Goal: Task Accomplishment & Management: Use online tool/utility

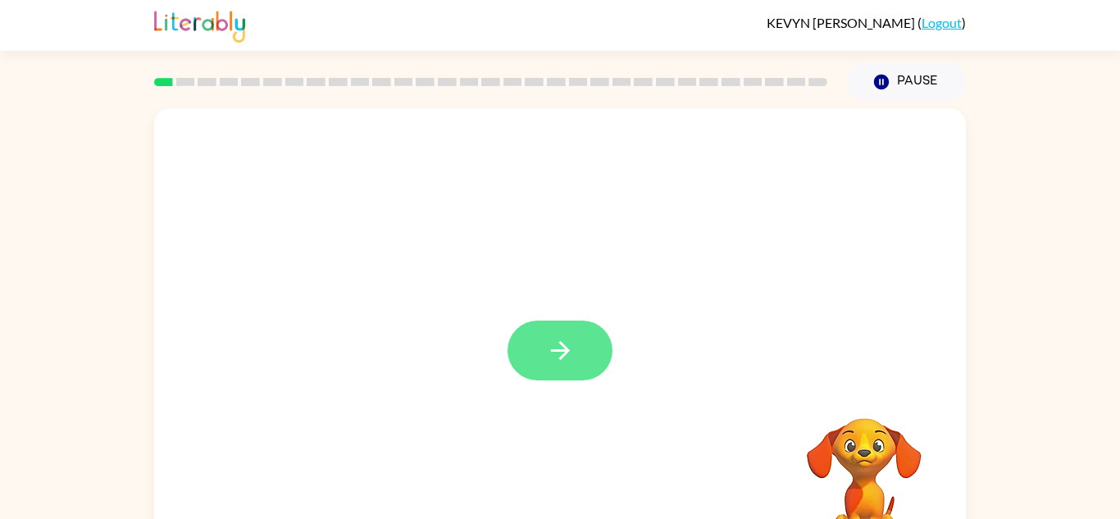
click at [580, 354] on button "button" at bounding box center [560, 351] width 105 height 60
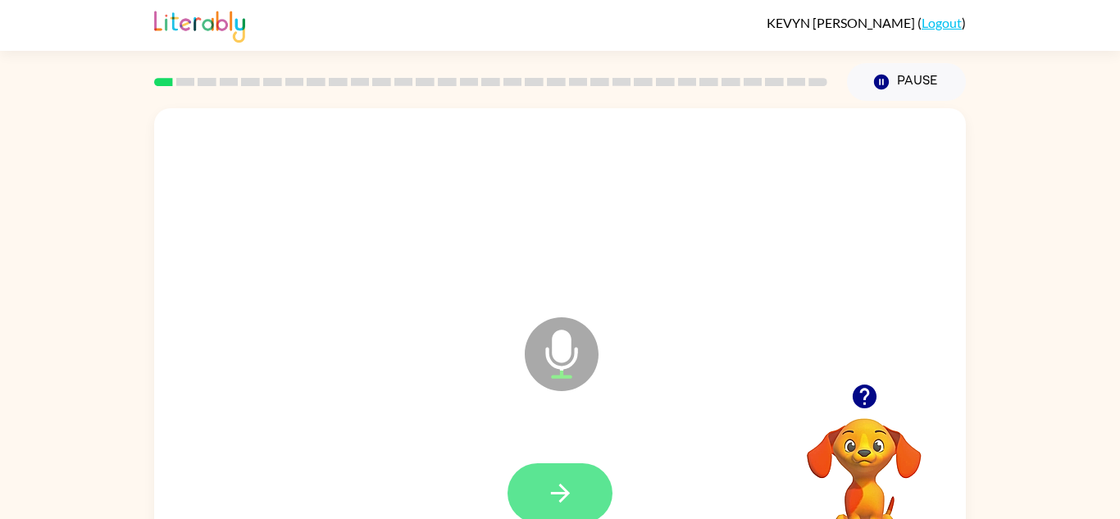
click at [558, 493] on icon "button" at bounding box center [559, 493] width 19 height 19
click at [880, 398] on button "button" at bounding box center [865, 397] width 42 height 42
click at [562, 508] on button "button" at bounding box center [560, 493] width 105 height 60
click at [544, 503] on button "button" at bounding box center [560, 493] width 105 height 60
click at [585, 471] on button "button" at bounding box center [560, 493] width 105 height 60
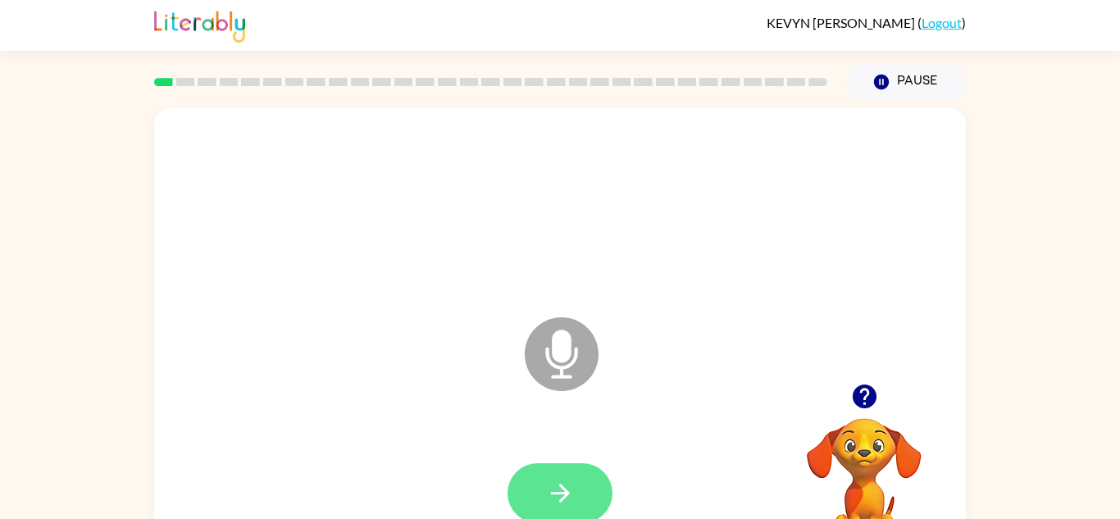
click at [577, 485] on button "button" at bounding box center [560, 493] width 105 height 60
click at [570, 481] on icon "button" at bounding box center [560, 493] width 29 height 29
click at [576, 482] on button "button" at bounding box center [560, 493] width 105 height 60
click at [563, 484] on icon "button" at bounding box center [560, 493] width 29 height 29
click at [576, 485] on button "button" at bounding box center [560, 493] width 105 height 60
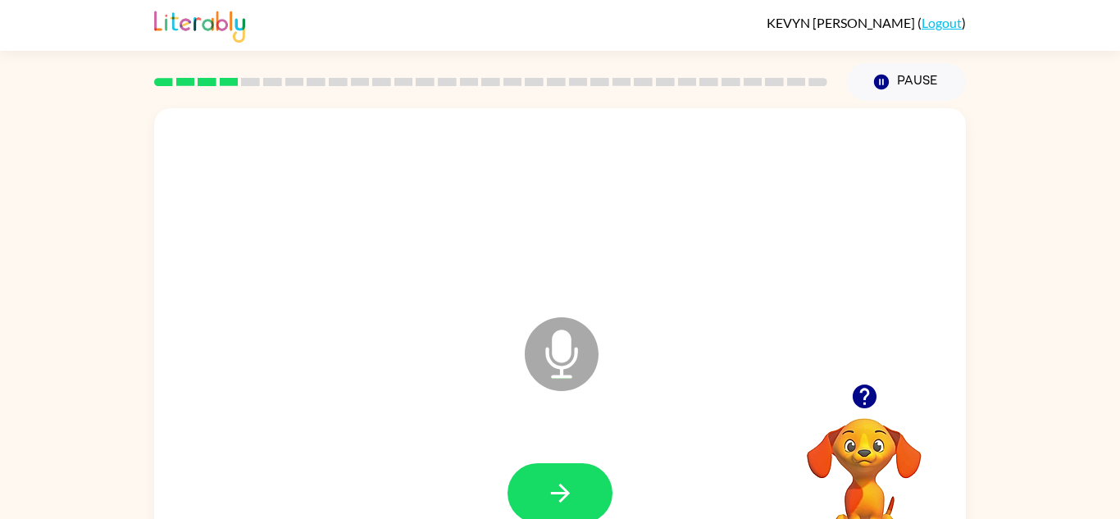
click at [876, 394] on icon "button" at bounding box center [864, 396] width 29 height 29
click at [861, 426] on video "Your browser must support playing .mp4 files to use Literably. Please try using…" at bounding box center [864, 475] width 164 height 164
click at [872, 396] on icon "button" at bounding box center [864, 397] width 24 height 24
click at [553, 355] on icon "Microphone The Microphone is here when it is your turn to talk" at bounding box center [644, 374] width 246 height 123
click at [569, 492] on icon "button" at bounding box center [560, 493] width 29 height 29
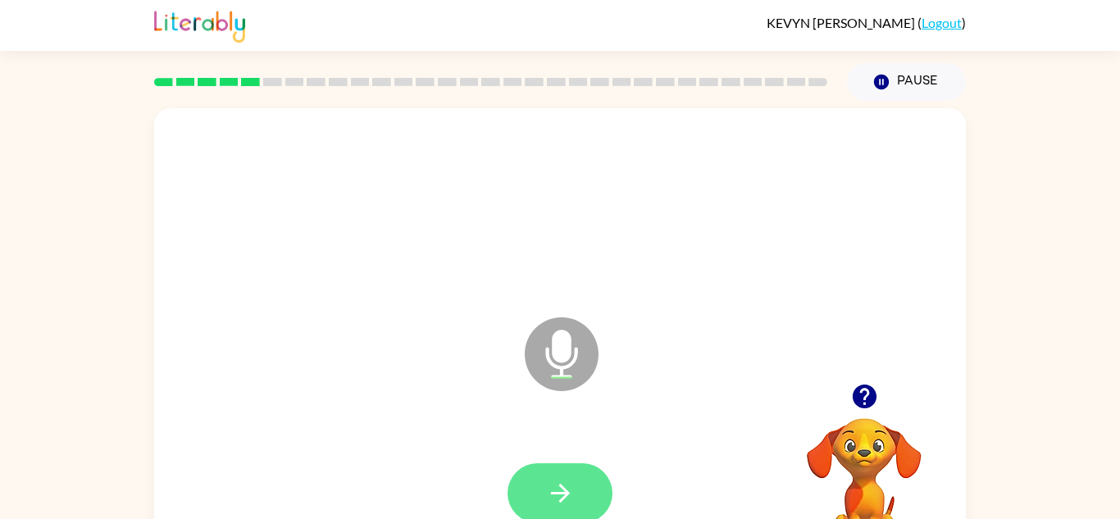
click at [564, 470] on button "button" at bounding box center [560, 493] width 105 height 60
click at [542, 481] on button "button" at bounding box center [560, 493] width 105 height 60
click at [601, 489] on button "button" at bounding box center [560, 493] width 105 height 60
click at [580, 480] on button "button" at bounding box center [560, 493] width 105 height 60
click at [534, 482] on button "button" at bounding box center [560, 493] width 105 height 60
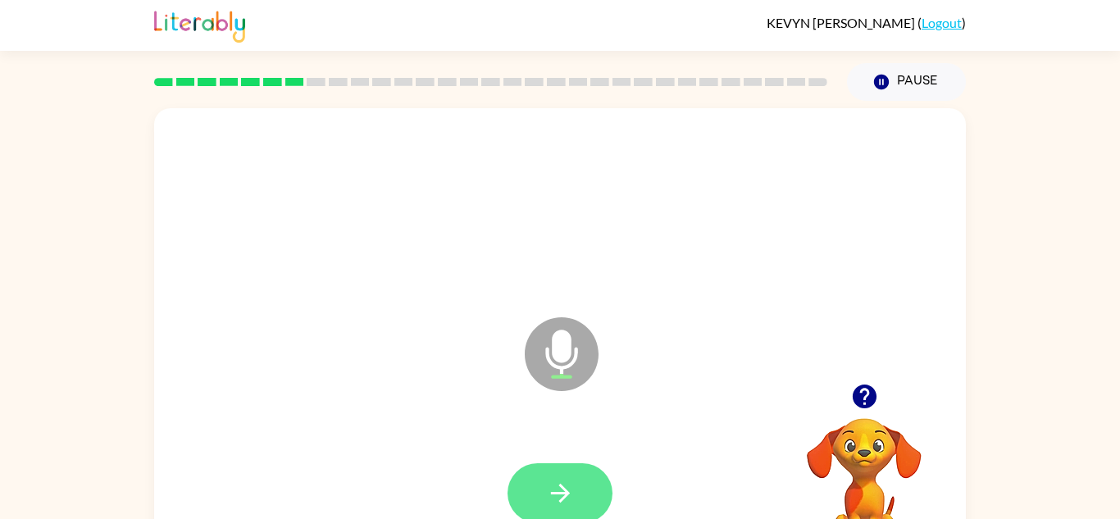
click at [579, 501] on button "button" at bounding box center [560, 493] width 105 height 60
click at [553, 487] on icon "button" at bounding box center [560, 493] width 29 height 29
click at [555, 471] on button "button" at bounding box center [560, 493] width 105 height 60
click at [587, 485] on button "button" at bounding box center [560, 493] width 105 height 60
click at [560, 485] on icon "button" at bounding box center [559, 493] width 19 height 19
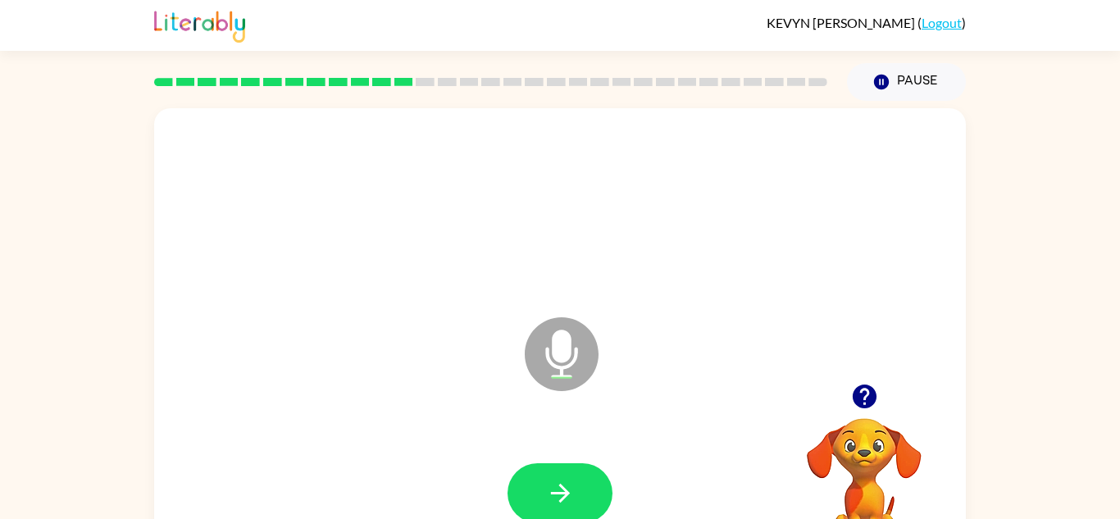
click at [863, 407] on icon "button" at bounding box center [864, 397] width 24 height 24
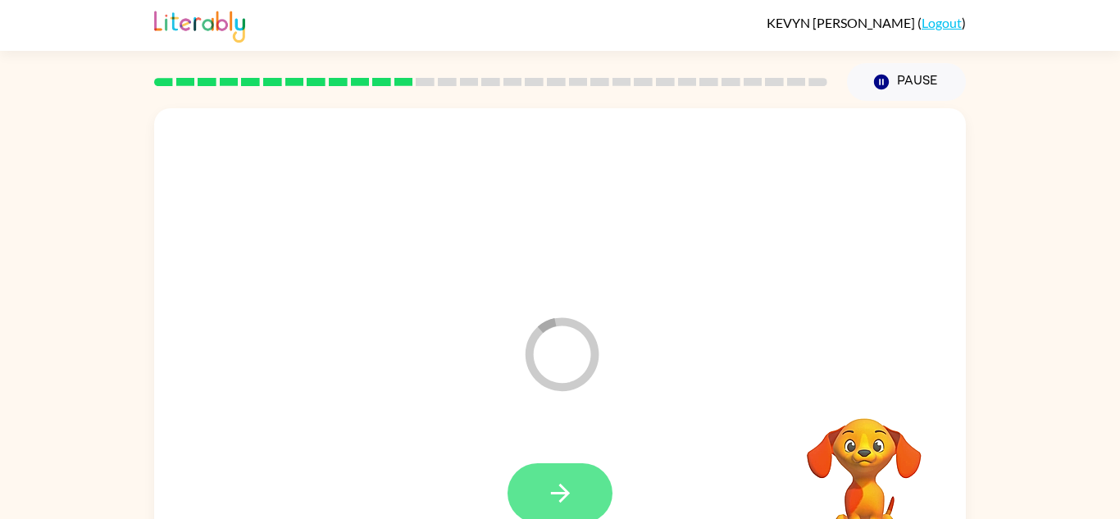
click at [580, 492] on button "button" at bounding box center [560, 493] width 105 height 60
click at [588, 516] on button "button" at bounding box center [560, 493] width 105 height 60
click at [583, 467] on button "button" at bounding box center [560, 493] width 105 height 60
click at [548, 351] on icon "Loader Your response is being sent to our graders" at bounding box center [561, 354] width 98 height 98
click at [878, 463] on video "Your browser must support playing .mp4 files to use Literably. Please try using…" at bounding box center [864, 475] width 164 height 164
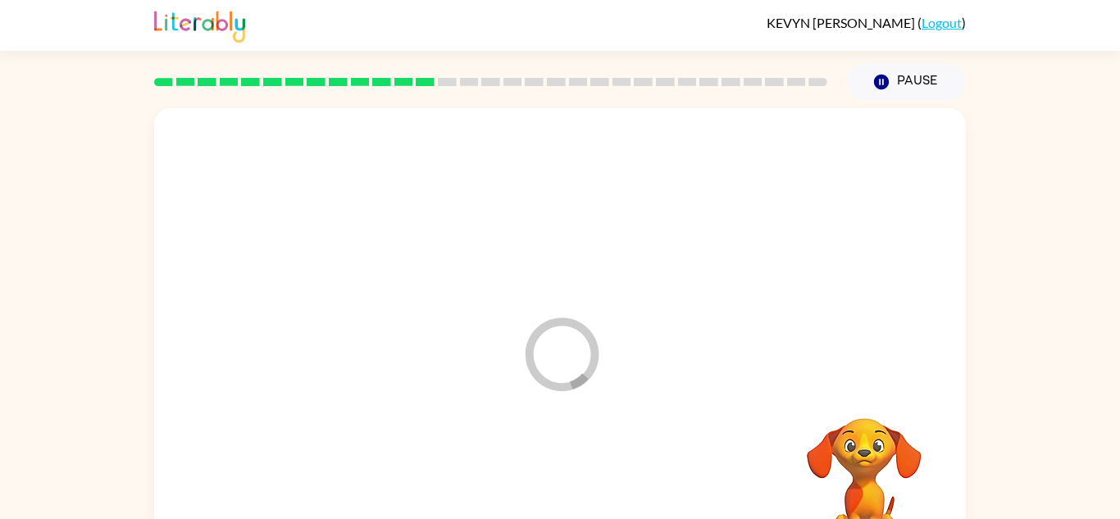
click at [859, 424] on video "Your browser must support playing .mp4 files to use Literably. Please try using…" at bounding box center [864, 475] width 164 height 164
click at [976, 452] on div "Loader Your response is being sent to our graders Your browser must support pla…" at bounding box center [560, 339] width 1120 height 476
click at [940, 299] on div "Loader Your response is being sent to our graders" at bounding box center [560, 342] width 812 height 468
click at [915, 84] on button "Pause Pause" at bounding box center [906, 82] width 119 height 38
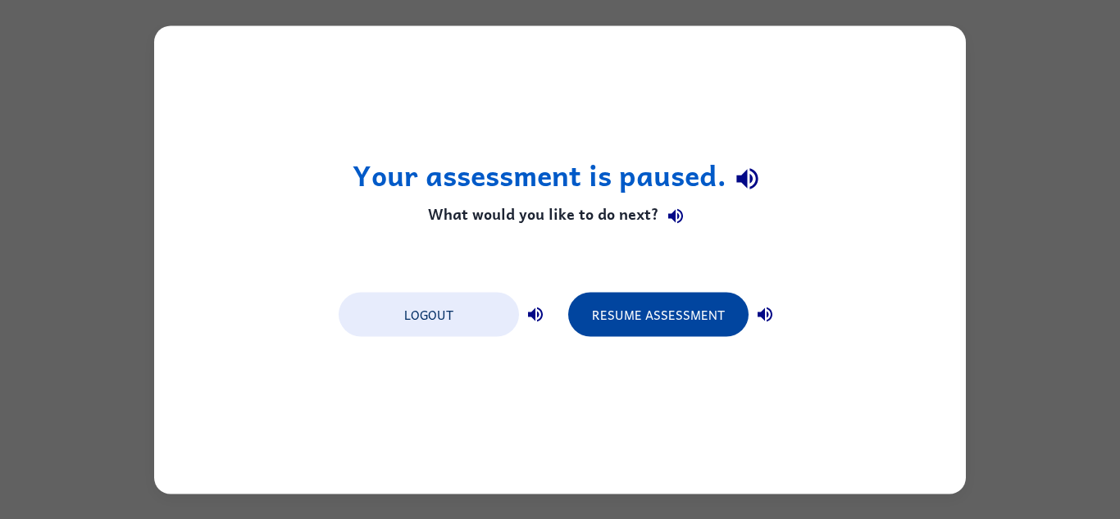
click at [718, 325] on button "Resume Assessment" at bounding box center [658, 314] width 180 height 44
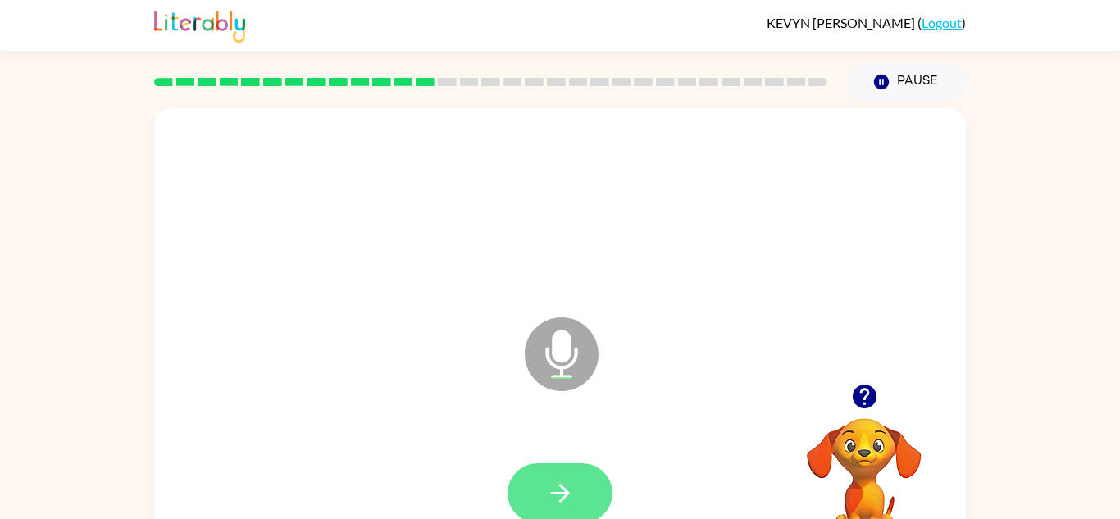
click at [553, 477] on button "button" at bounding box center [560, 493] width 105 height 60
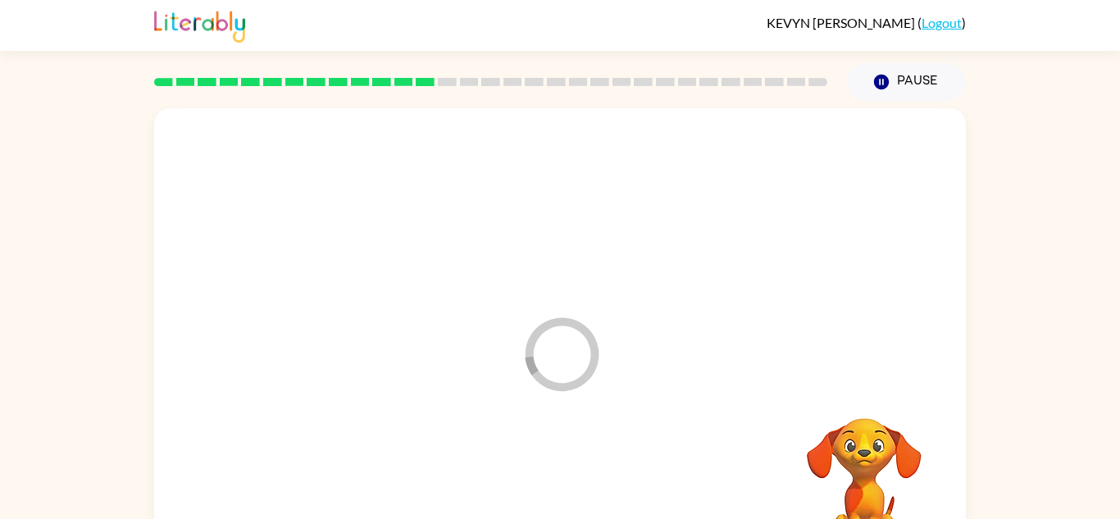
click at [571, 466] on div at bounding box center [560, 493] width 779 height 134
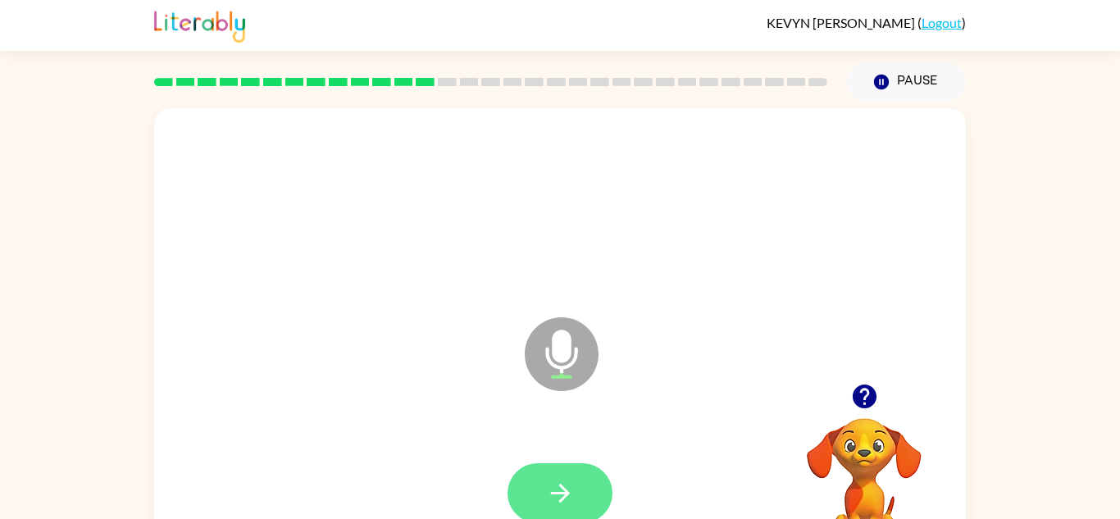
click at [558, 482] on icon "button" at bounding box center [560, 493] width 29 height 29
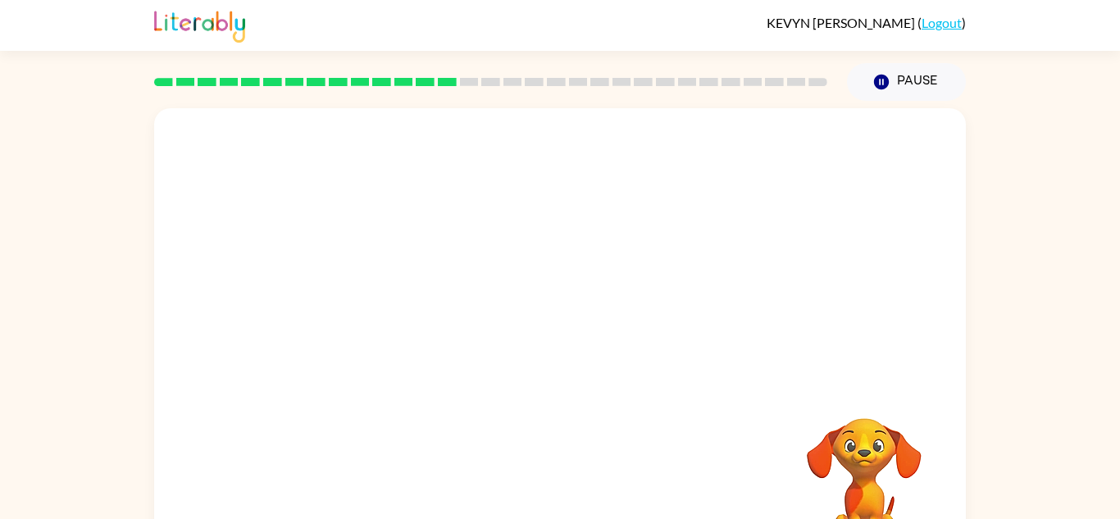
click at [885, 491] on video "Your browser must support playing .mp4 files to use Literably. Please try using…" at bounding box center [864, 475] width 164 height 164
click at [873, 455] on video "Your browser must support playing .mp4 files to use Literably. Please try using…" at bounding box center [864, 475] width 164 height 164
click at [937, 412] on video "Your browser must support playing .mp4 files to use Literably. Please try using…" at bounding box center [864, 475] width 164 height 164
click at [884, 398] on video "Your browser must support playing .mp4 files to use Literably. Please try using…" at bounding box center [864, 475] width 164 height 164
click at [848, 430] on video "Your browser must support playing .mp4 files to use Literably. Please try using…" at bounding box center [864, 475] width 164 height 164
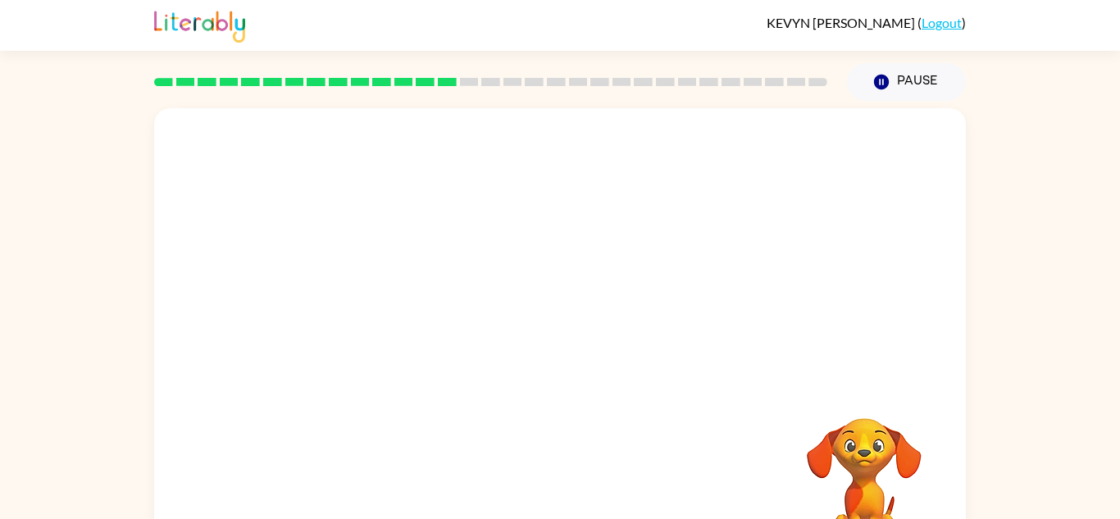
click at [768, 116] on div at bounding box center [560, 342] width 812 height 468
click at [752, 80] on rect at bounding box center [753, 82] width 19 height 8
click at [726, 90] on div at bounding box center [490, 81] width 693 height 57
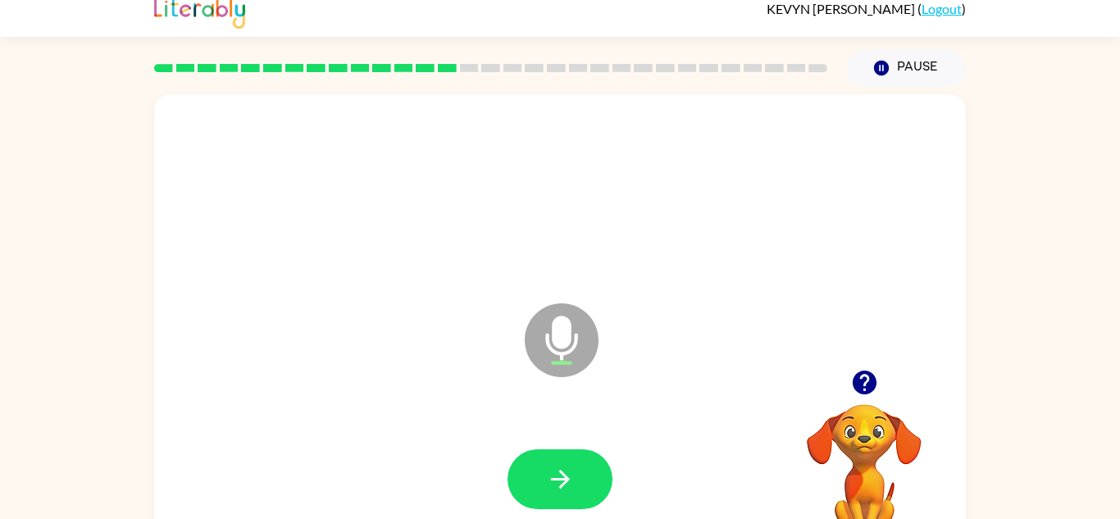
scroll to position [42, 0]
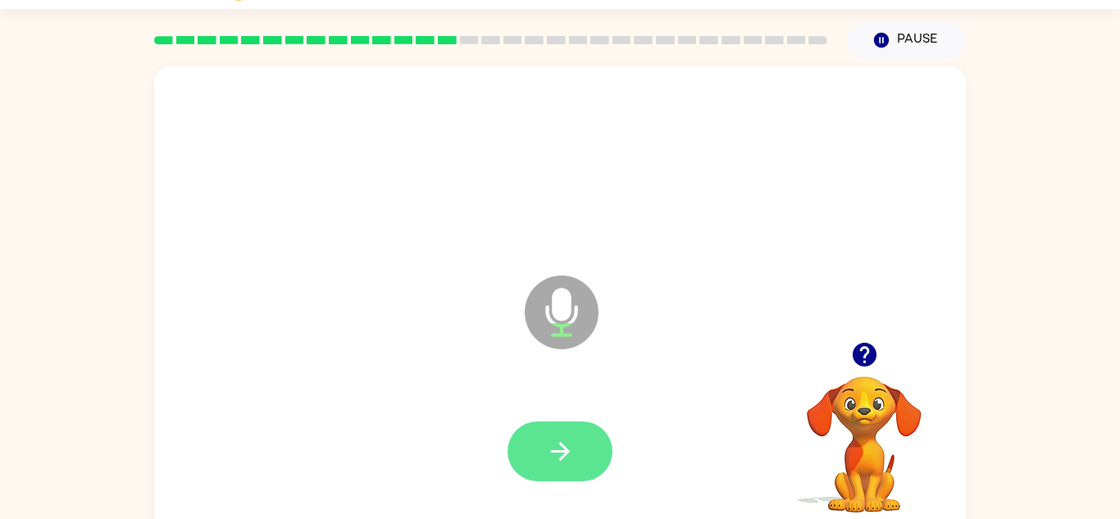
click at [576, 457] on button "button" at bounding box center [560, 451] width 105 height 60
click at [562, 435] on button "button" at bounding box center [560, 451] width 105 height 60
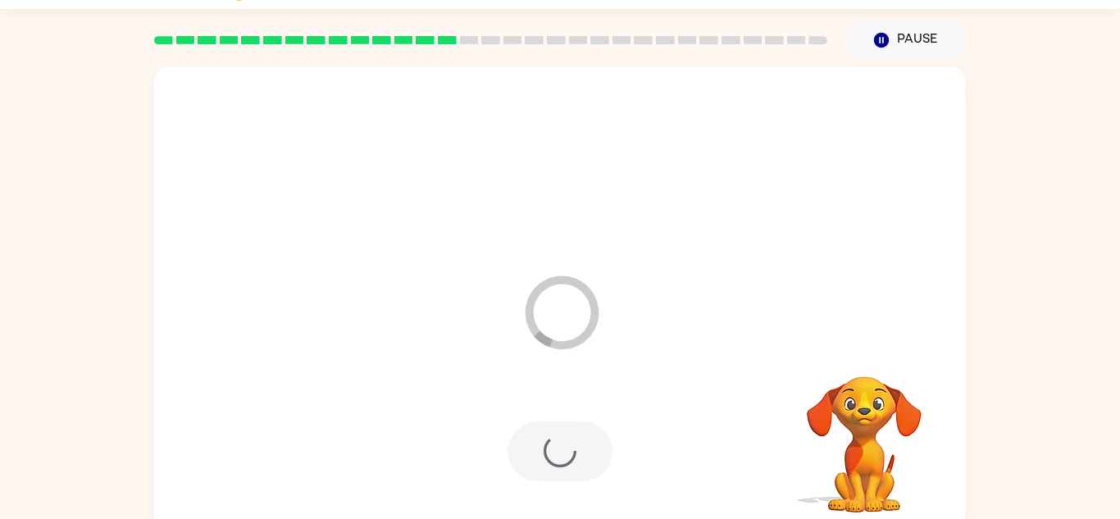
click at [854, 418] on video "Your browser must support playing .mp4 files to use Literably. Please try using…" at bounding box center [864, 433] width 164 height 164
click at [863, 443] on video "Your browser must support playing .mp4 files to use Literably. Please try using…" at bounding box center [864, 433] width 164 height 164
click at [831, 404] on video "Your browser must support playing .mp4 files to use Literably. Please try using…" at bounding box center [864, 433] width 164 height 164
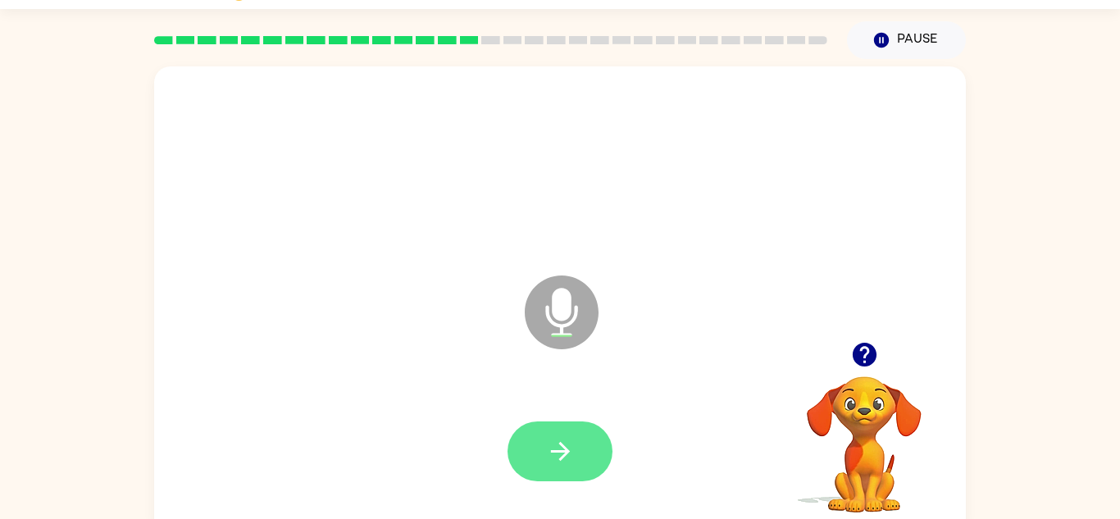
click at [589, 436] on button "button" at bounding box center [560, 451] width 105 height 60
click at [543, 457] on button "button" at bounding box center [560, 451] width 105 height 60
click at [574, 437] on icon "button" at bounding box center [560, 451] width 29 height 29
click at [578, 438] on button "button" at bounding box center [560, 451] width 105 height 60
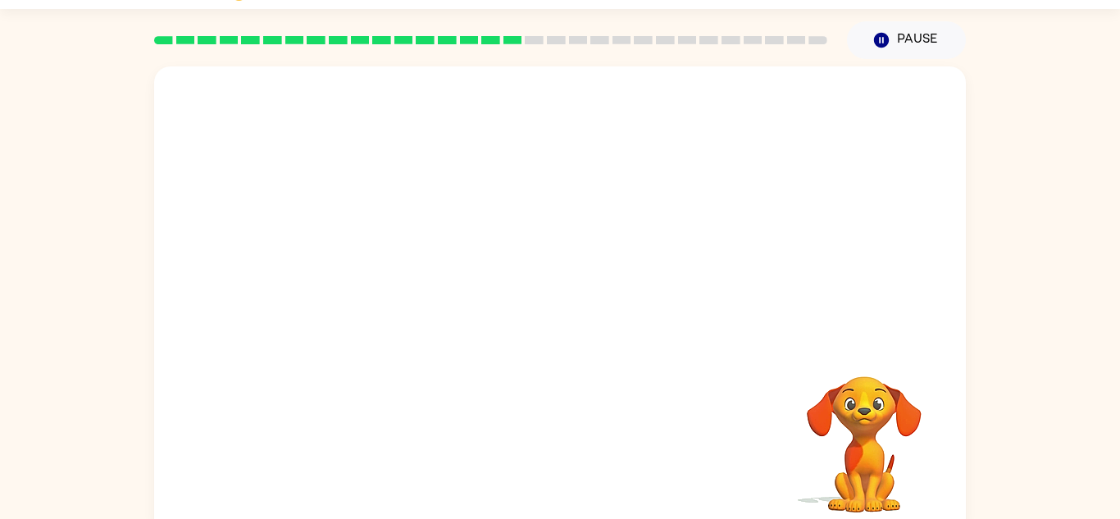
click at [840, 438] on video "Your browser must support playing .mp4 files to use Literably. Please try using…" at bounding box center [864, 433] width 164 height 164
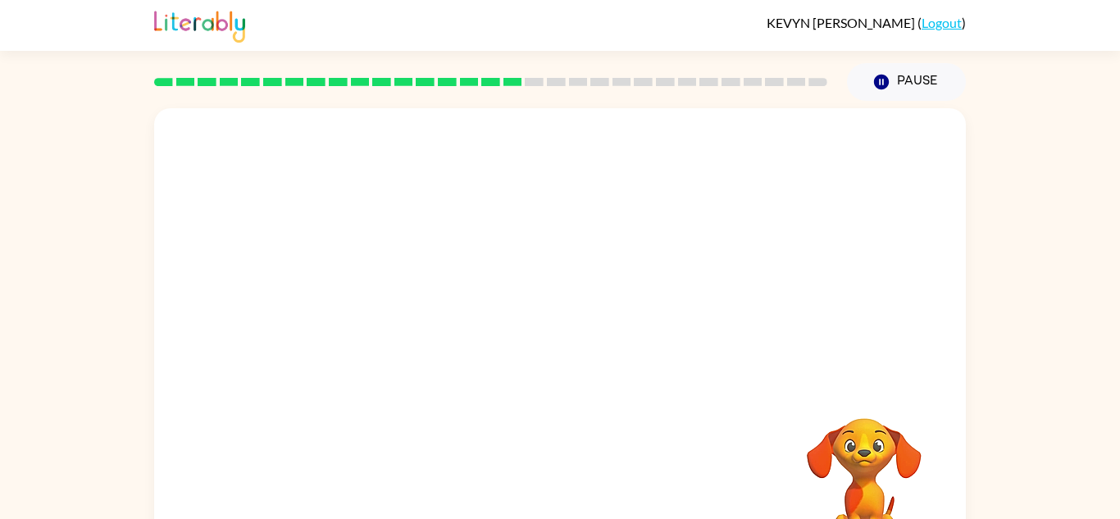
click at [899, 466] on video "Your browser must support playing .mp4 files to use Literably. Please try using…" at bounding box center [864, 475] width 164 height 164
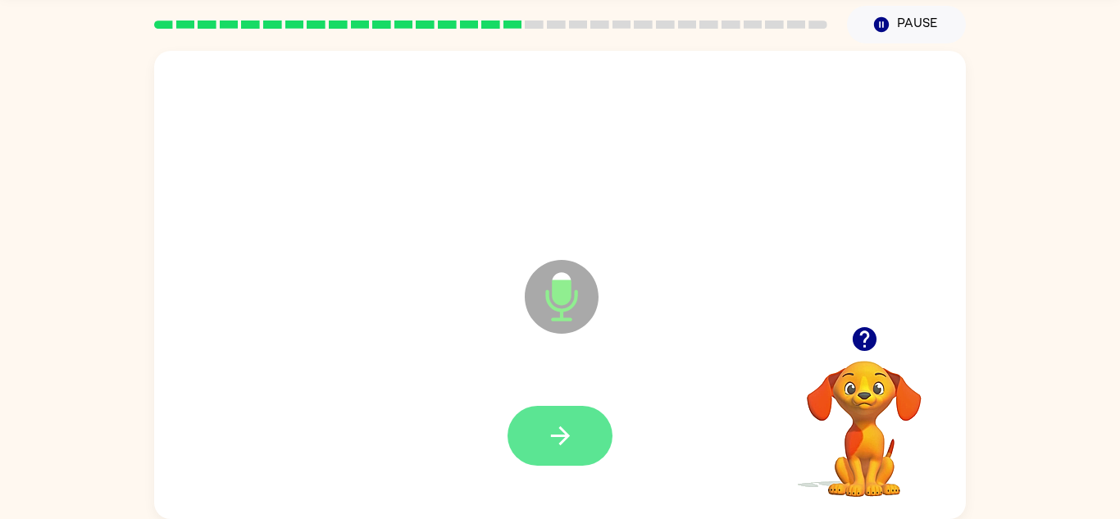
click at [570, 445] on icon "button" at bounding box center [560, 435] width 29 height 29
click at [585, 427] on button "button" at bounding box center [560, 436] width 105 height 60
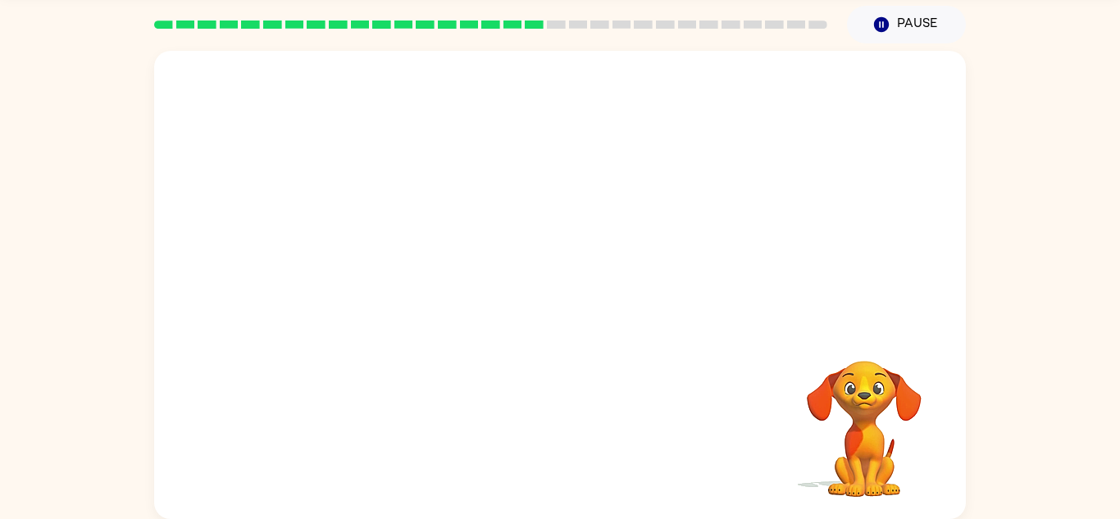
click at [869, 422] on video "Your browser must support playing .mp4 files to use Literably. Please try using…" at bounding box center [864, 417] width 164 height 164
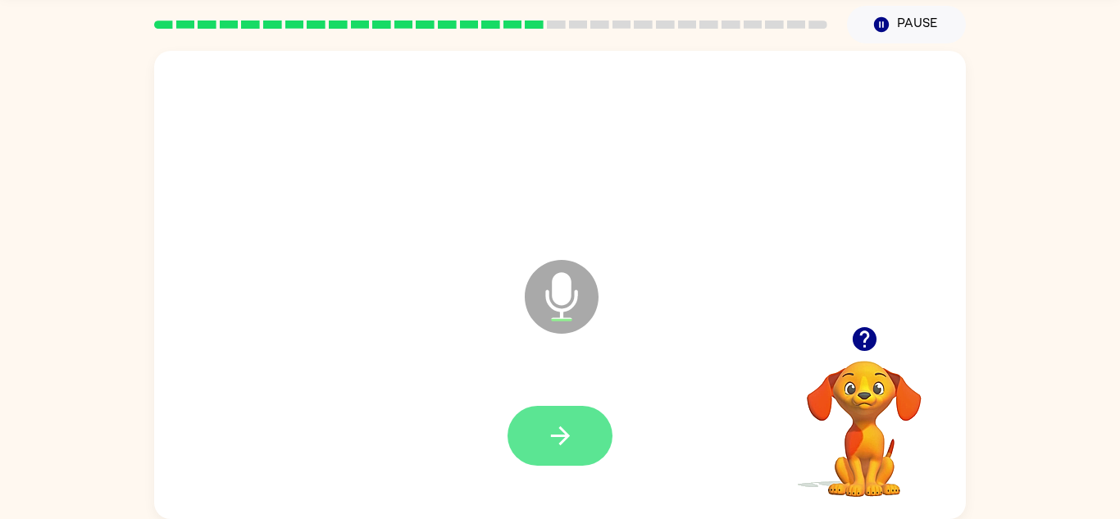
click at [562, 418] on button "button" at bounding box center [560, 436] width 105 height 60
click at [558, 444] on icon "button" at bounding box center [560, 435] width 29 height 29
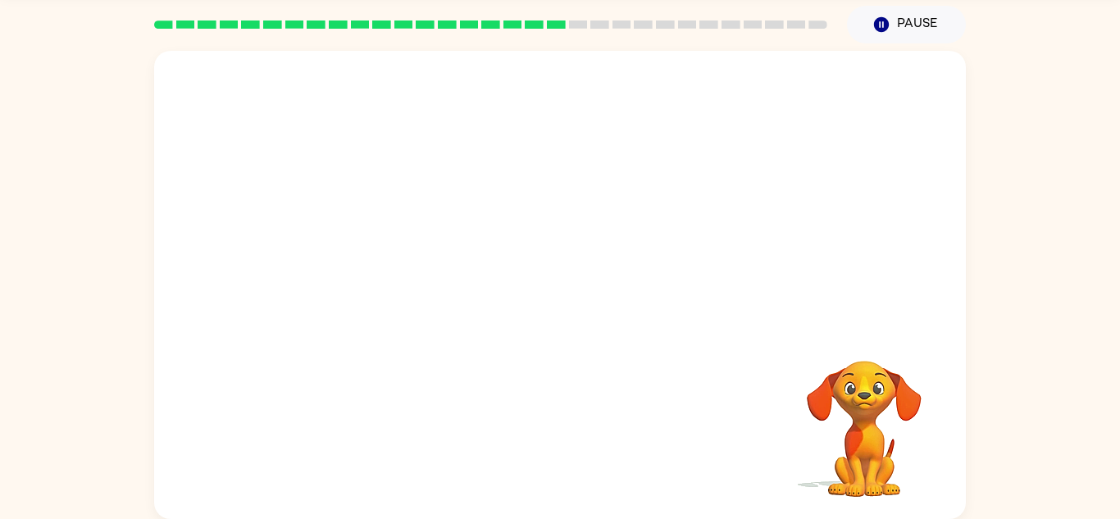
click at [869, 467] on video "Your browser must support playing .mp4 files to use Literably. Please try using…" at bounding box center [864, 417] width 164 height 164
click at [889, 421] on video "Your browser must support playing .mp4 files to use Literably. Please try using…" at bounding box center [864, 417] width 164 height 164
click at [890, 446] on video "Your browser must support playing .mp4 files to use Literably. Please try using…" at bounding box center [864, 417] width 164 height 164
click at [891, 394] on video "Your browser must support playing .mp4 files to use Literably. Please try using…" at bounding box center [864, 417] width 164 height 164
click at [840, 394] on video "Your browser must support playing .mp4 files to use Literably. Please try using…" at bounding box center [864, 417] width 164 height 164
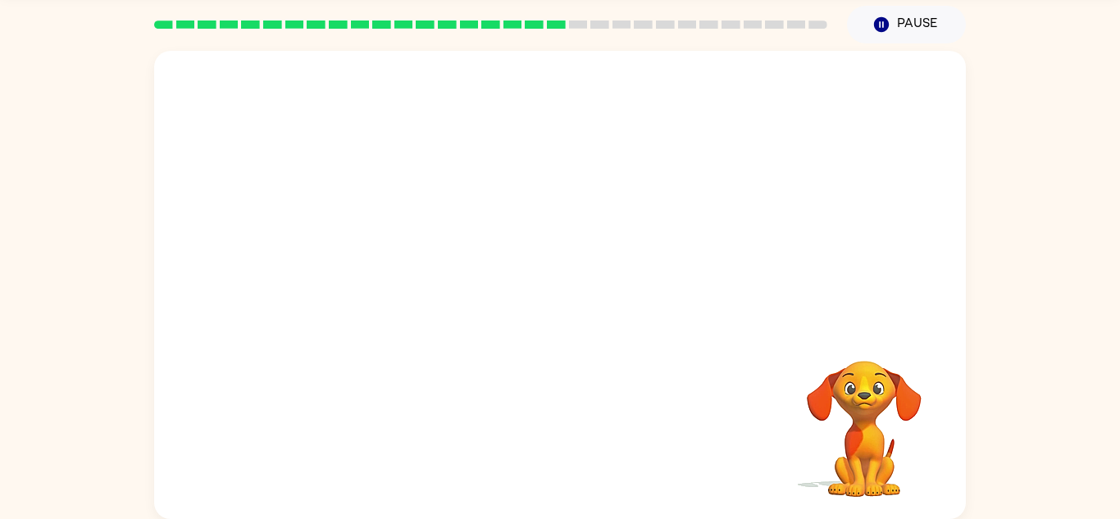
click at [913, 428] on video "Your browser must support playing .mp4 files to use Literably. Please try using…" at bounding box center [864, 417] width 164 height 164
click at [886, 489] on video "Your browser must support playing .mp4 files to use Literably. Please try using…" at bounding box center [864, 417] width 164 height 164
click at [849, 362] on video "Your browser must support playing .mp4 files to use Literably. Please try using…" at bounding box center [864, 417] width 164 height 164
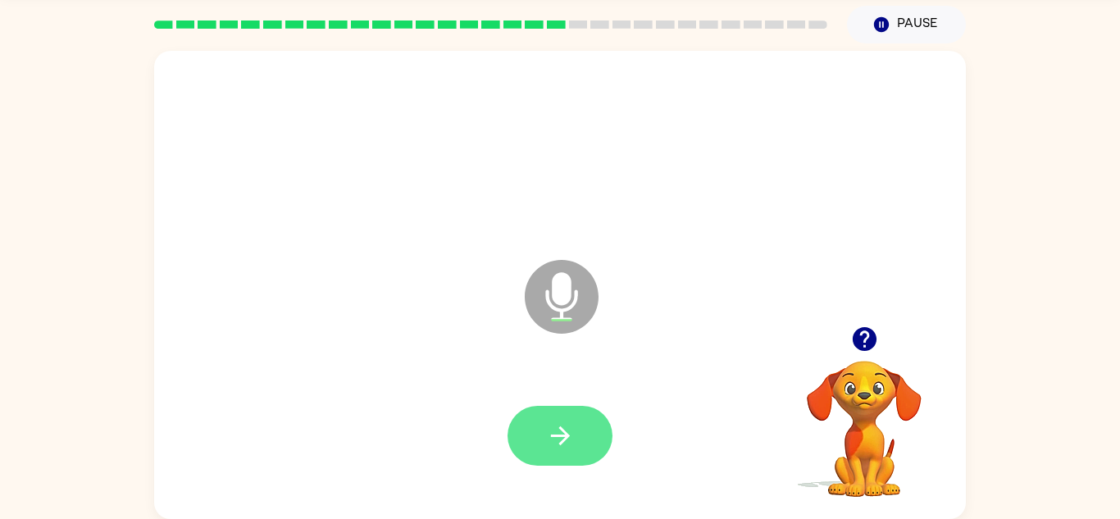
click at [553, 437] on icon "button" at bounding box center [560, 435] width 29 height 29
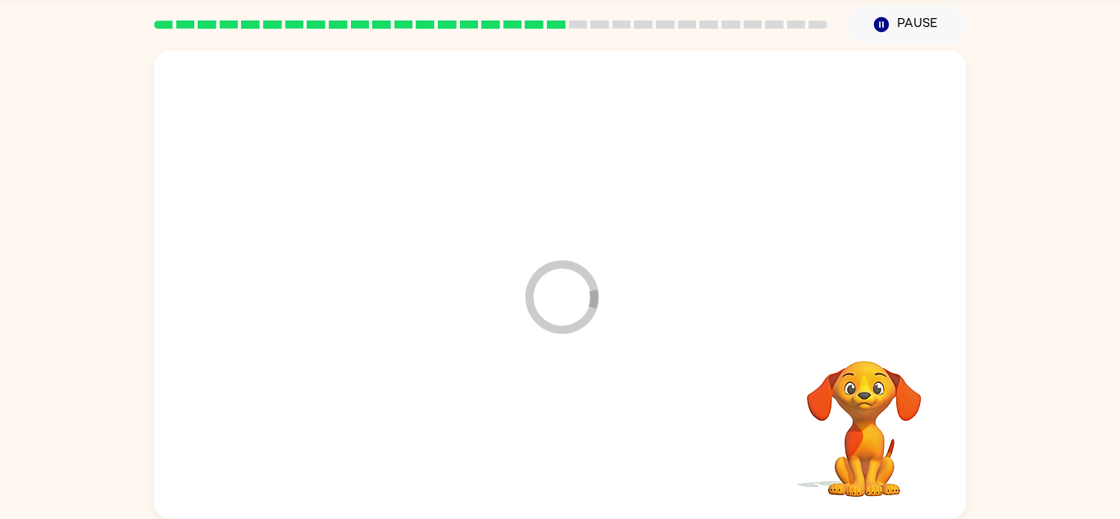
click at [558, 301] on icon "Loader Your response is being sent to our graders" at bounding box center [561, 297] width 98 height 98
click at [571, 298] on icon "Loader Your response is being sent to our graders" at bounding box center [561, 297] width 98 height 98
click at [559, 313] on icon "Loader Your response is being sent to our graders" at bounding box center [561, 297] width 98 height 98
click at [922, 431] on video "Your browser must support playing .mp4 files to use Literably. Please try using…" at bounding box center [864, 417] width 164 height 164
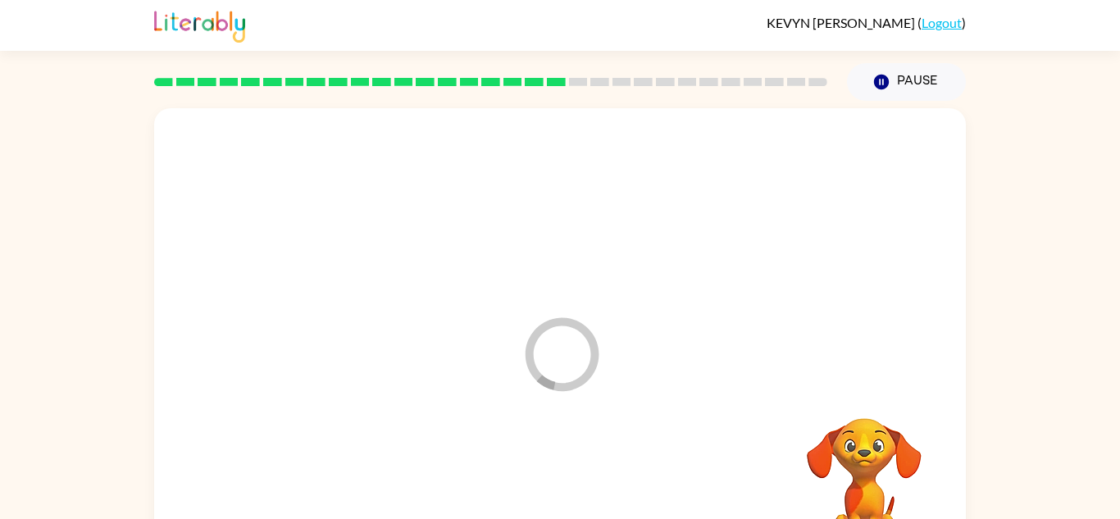
click at [879, 438] on video "Your browser must support playing .mp4 files to use Literably. Please try using…" at bounding box center [864, 475] width 164 height 164
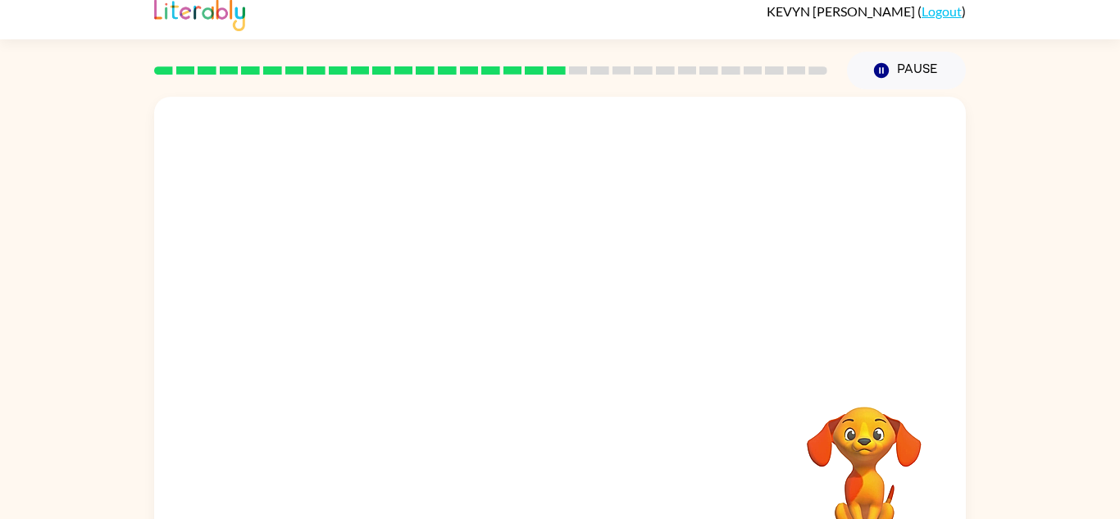
scroll to position [57, 0]
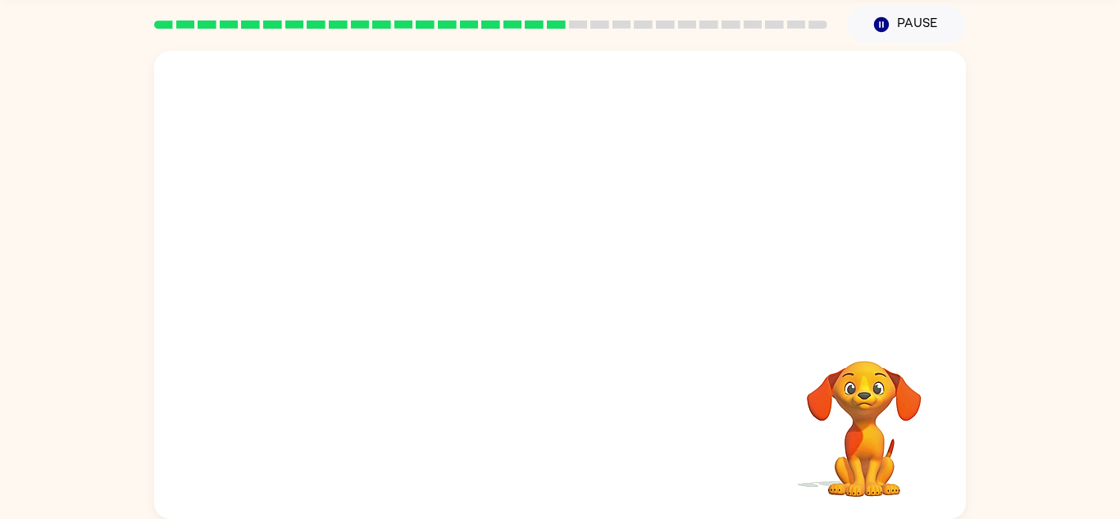
click at [863, 416] on video "Your browser must support playing .mp4 files to use Literably. Please try using…" at bounding box center [864, 417] width 164 height 164
click at [865, 438] on video "Your browser must support playing .mp4 files to use Literably. Please try using…" at bounding box center [864, 417] width 164 height 164
click at [864, 438] on video "Your browser must support playing .mp4 files to use Literably. Please try using…" at bounding box center [864, 417] width 164 height 164
click at [872, 403] on video "Your browser must support playing .mp4 files to use Literably. Please try using…" at bounding box center [864, 417] width 164 height 164
click at [862, 405] on video "Your browser must support playing .mp4 files to use Literably. Please try using…" at bounding box center [864, 417] width 164 height 164
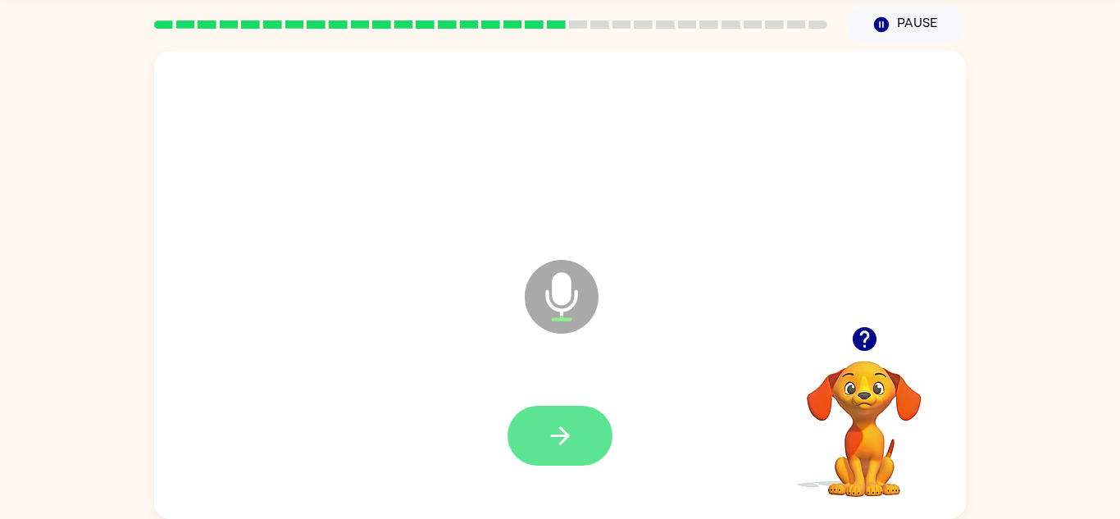
click at [548, 426] on icon "button" at bounding box center [560, 435] width 29 height 29
click at [580, 445] on button "button" at bounding box center [560, 436] width 105 height 60
click at [596, 453] on button "button" at bounding box center [560, 436] width 105 height 60
click at [603, 451] on button "button" at bounding box center [560, 436] width 105 height 60
click at [589, 447] on button "button" at bounding box center [560, 436] width 105 height 60
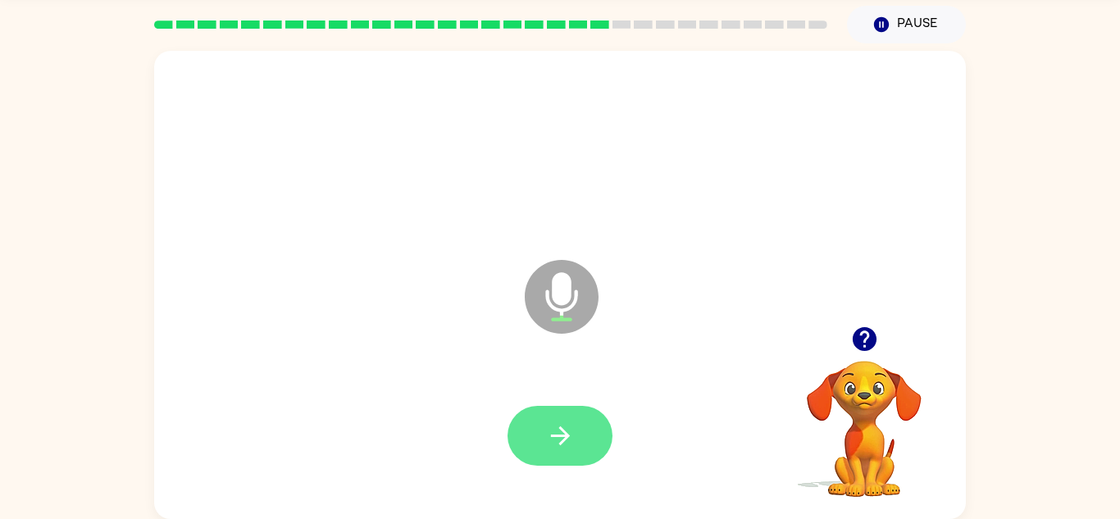
click at [578, 411] on button "button" at bounding box center [560, 436] width 105 height 60
click at [584, 437] on button "button" at bounding box center [560, 436] width 105 height 60
click at [544, 414] on button "button" at bounding box center [560, 436] width 105 height 60
click at [592, 426] on button "button" at bounding box center [560, 436] width 105 height 60
click at [602, 439] on button "button" at bounding box center [560, 436] width 105 height 60
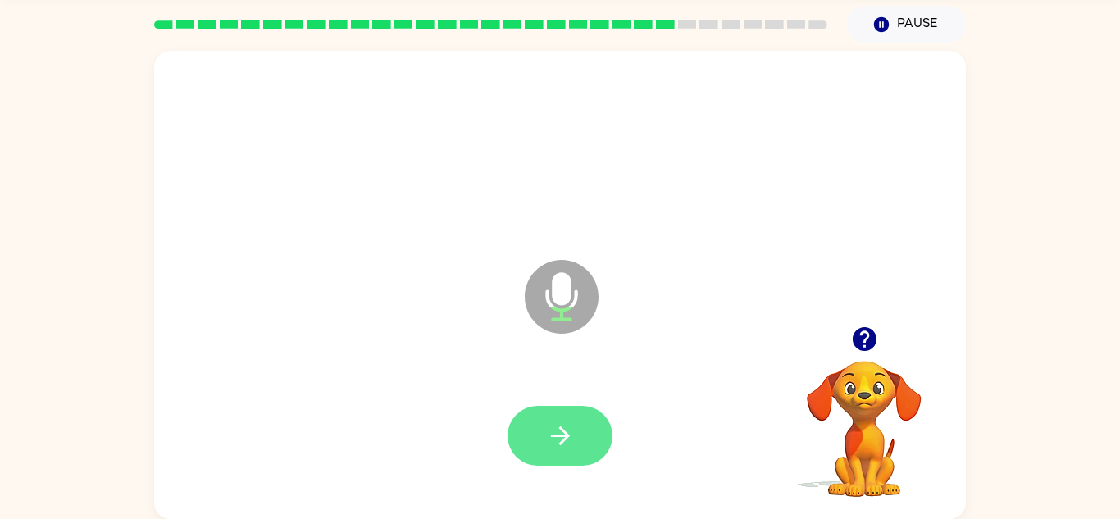
click at [557, 442] on icon "button" at bounding box center [560, 435] width 29 height 29
click at [585, 426] on button "button" at bounding box center [560, 436] width 105 height 60
click at [530, 435] on button "button" at bounding box center [560, 436] width 105 height 60
click at [599, 453] on button "button" at bounding box center [560, 436] width 105 height 60
click at [553, 420] on button "button" at bounding box center [560, 436] width 105 height 60
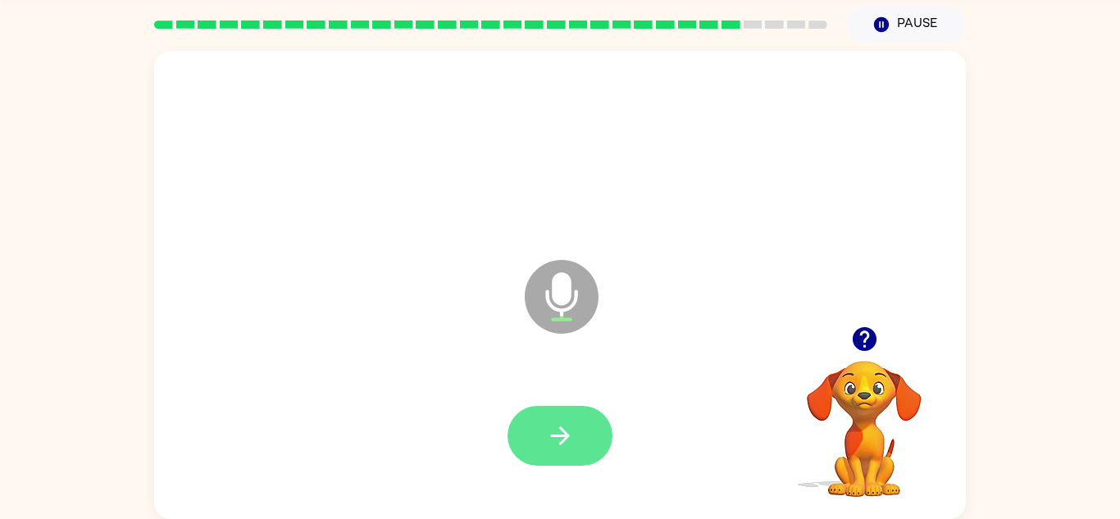
click at [578, 428] on button "button" at bounding box center [560, 436] width 105 height 60
click at [559, 414] on button "button" at bounding box center [560, 436] width 105 height 60
click at [556, 448] on icon "button" at bounding box center [560, 435] width 29 height 29
click at [586, 420] on button "button" at bounding box center [560, 436] width 105 height 60
click at [552, 432] on icon "button" at bounding box center [560, 435] width 29 height 29
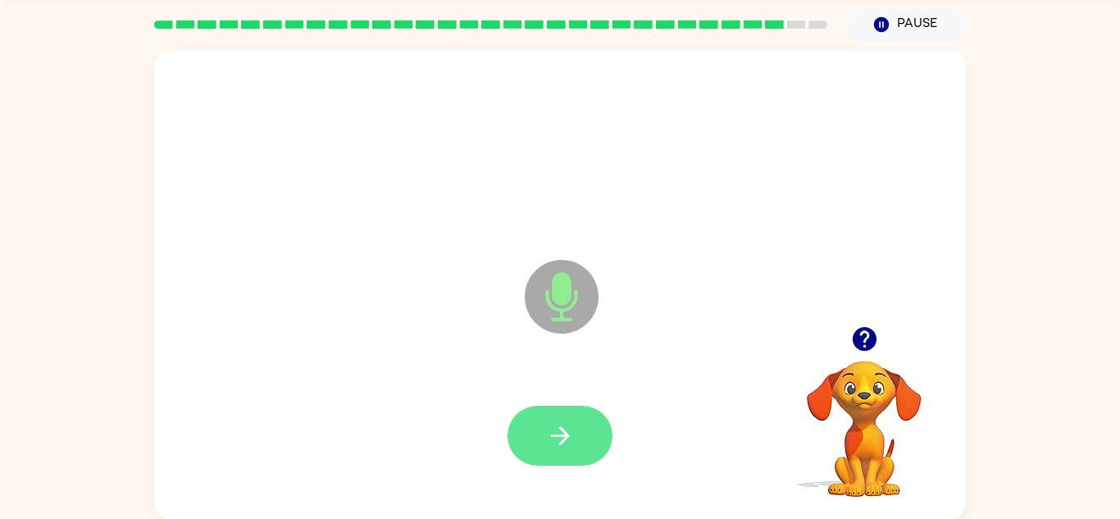
click at [546, 439] on icon "button" at bounding box center [560, 435] width 29 height 29
click at [556, 452] on button "button" at bounding box center [560, 436] width 105 height 60
click at [600, 437] on button "button" at bounding box center [560, 436] width 105 height 60
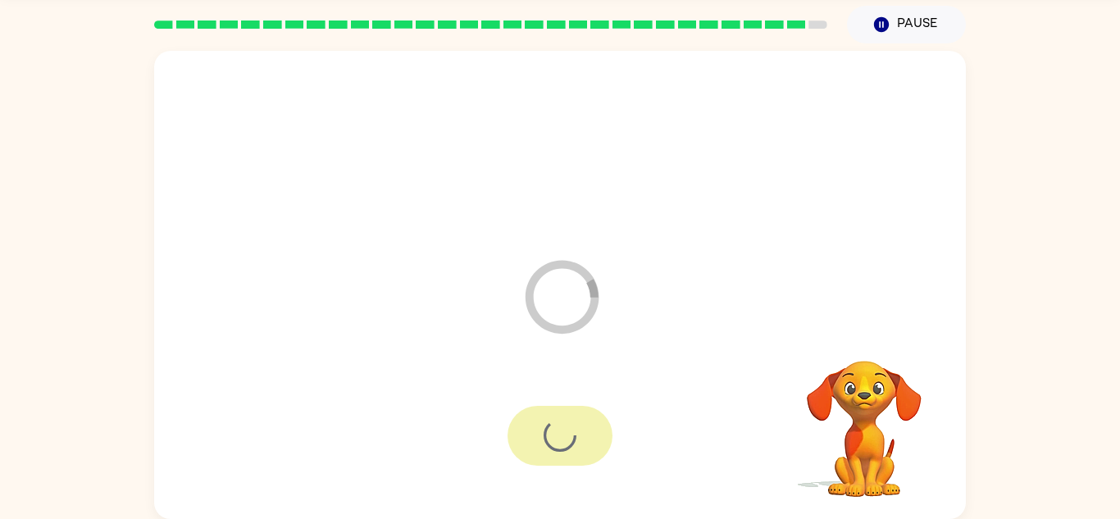
scroll to position [28, 0]
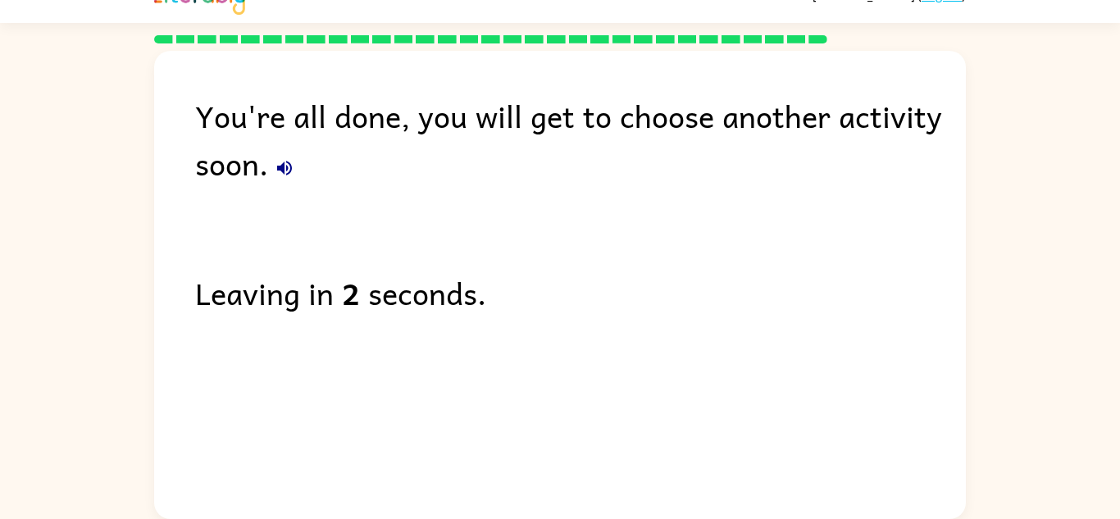
click at [224, 178] on div "You're all done, you will get to choose another activity soon." at bounding box center [580, 139] width 771 height 95
click at [285, 166] on icon "button" at bounding box center [285, 168] width 20 height 20
